Goal: Transaction & Acquisition: Subscribe to service/newsletter

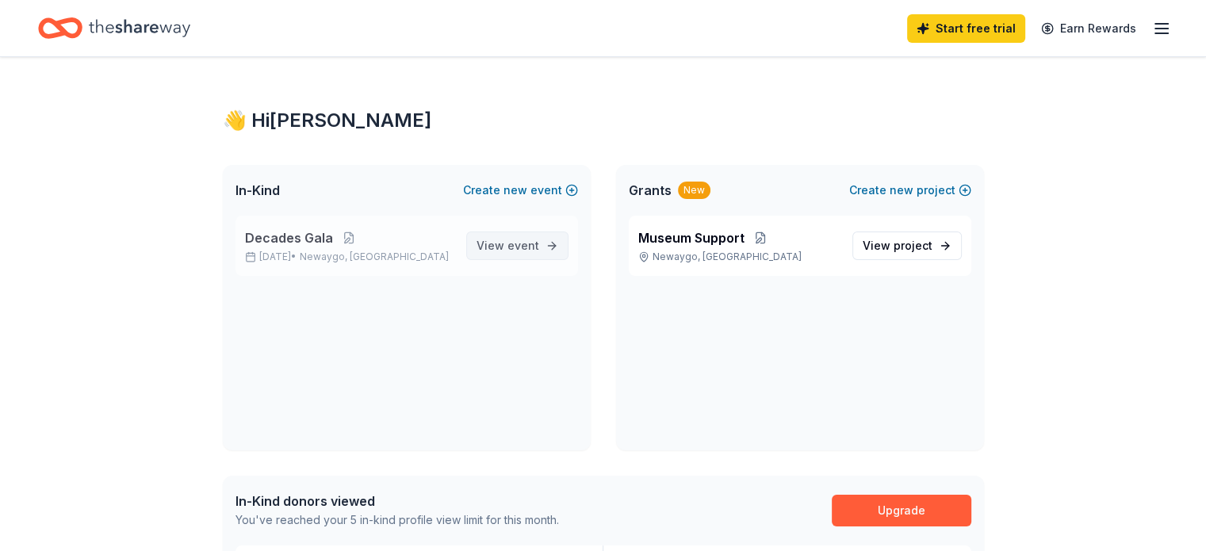
click at [504, 250] on span "View event" at bounding box center [507, 245] width 63 height 19
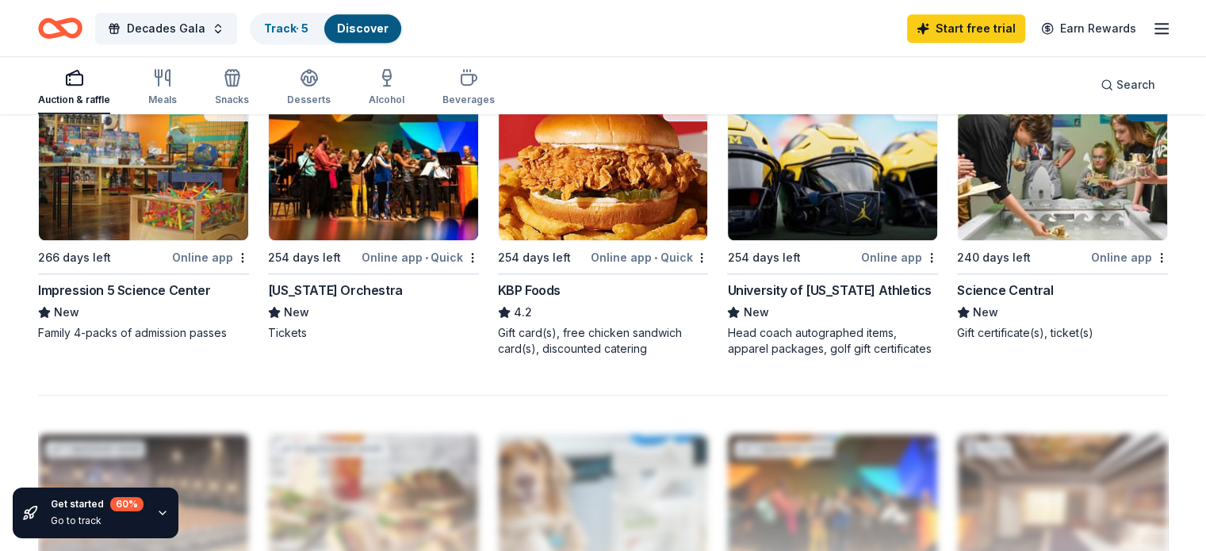
scroll to position [1106, 0]
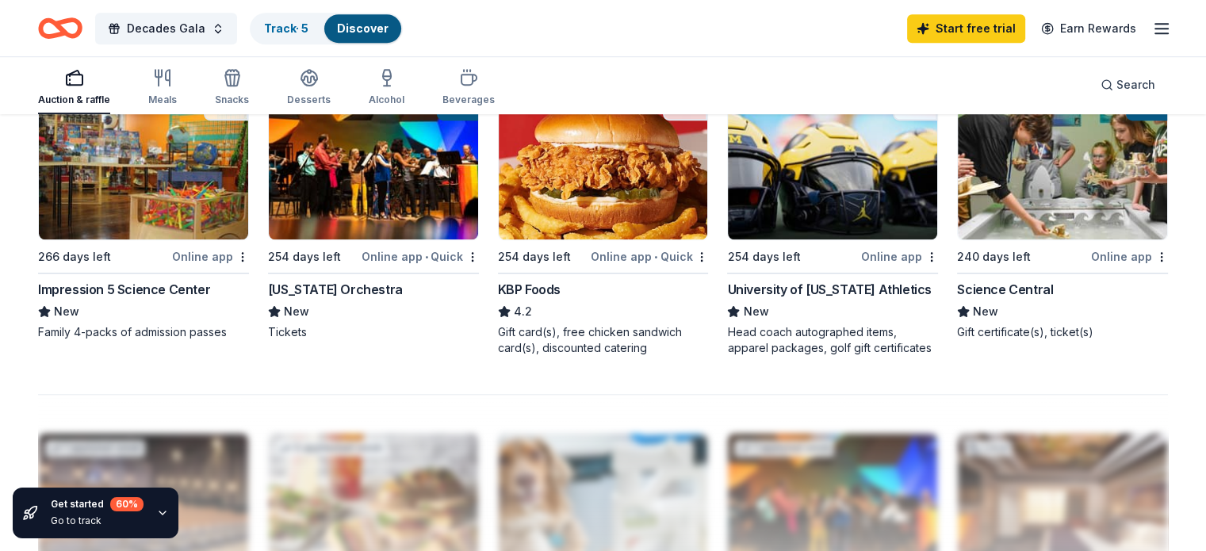
click at [875, 254] on div "Online app" at bounding box center [899, 257] width 77 height 20
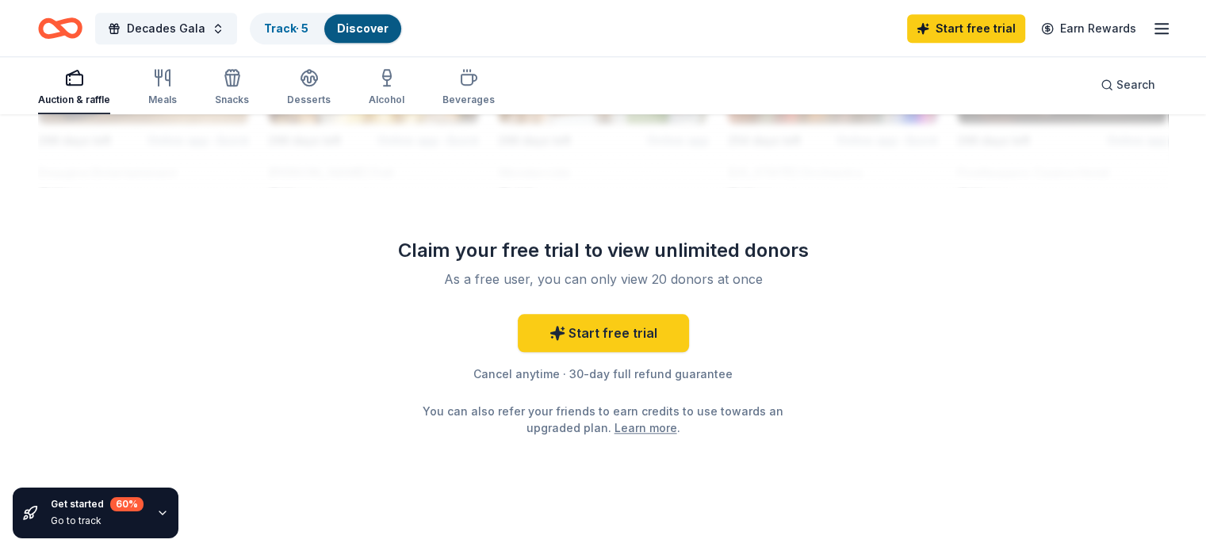
scroll to position [1582, 0]
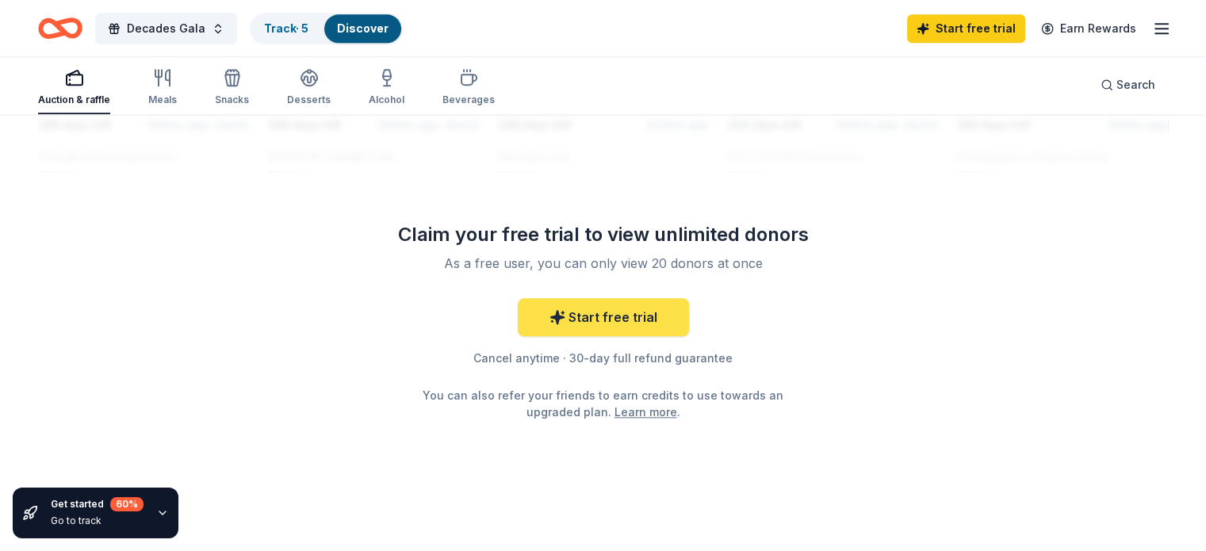
click at [580, 327] on link "Start free trial" at bounding box center [603, 317] width 171 height 38
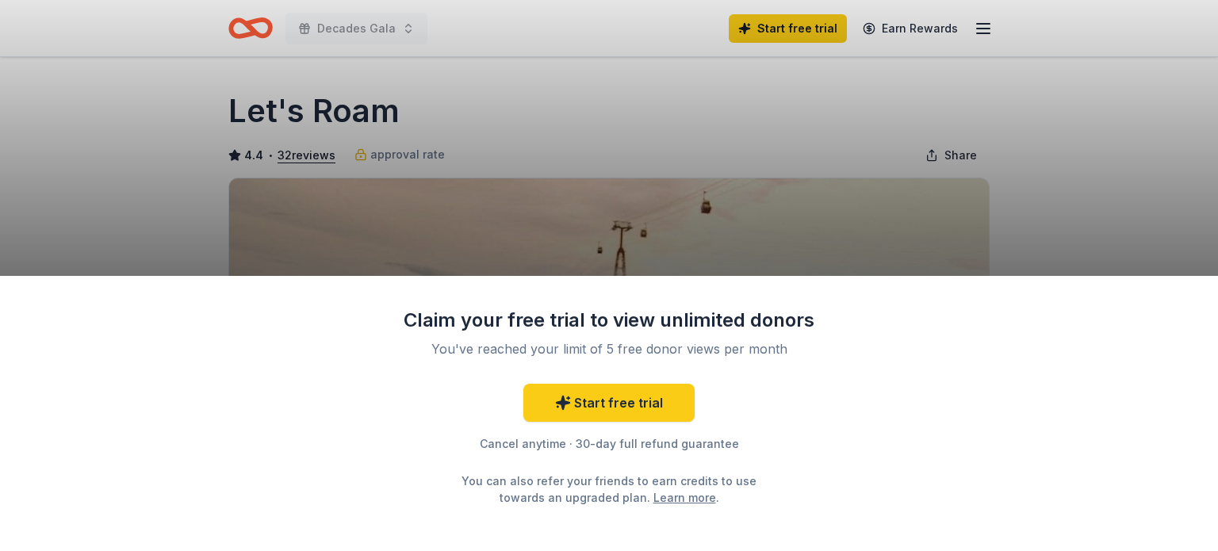
click at [757, 148] on div "Claim your free trial to view unlimited donors You've reached your limit of 5 f…" at bounding box center [609, 275] width 1218 height 551
click at [752, 260] on div "Claim your free trial to view unlimited donors You've reached your limit of 5 f…" at bounding box center [609, 275] width 1218 height 551
